Goal: Information Seeking & Learning: Compare options

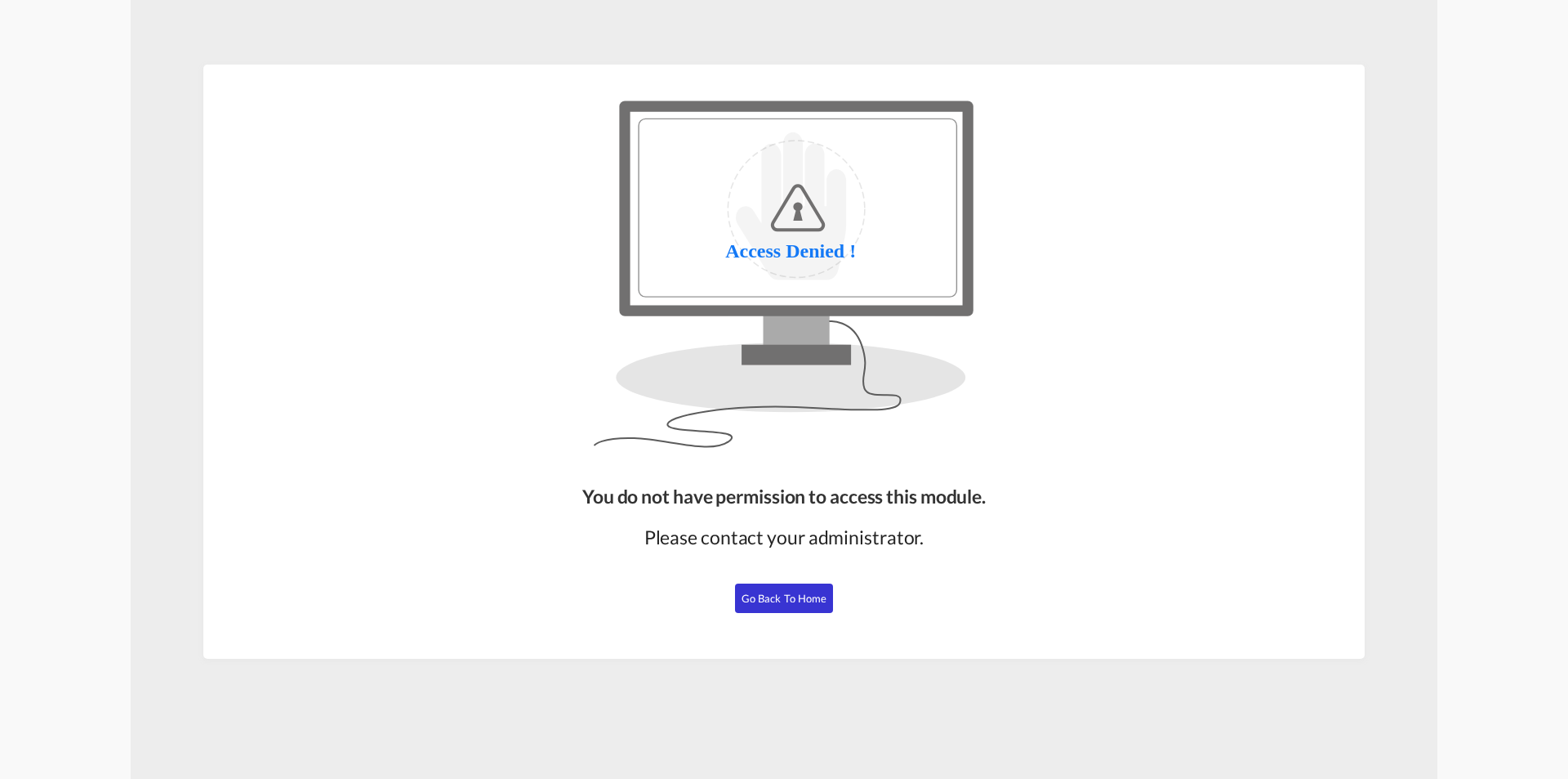
click at [776, 600] on span "Go Back to Home" at bounding box center [784, 598] width 85 height 13
